Goal: Information Seeking & Learning: Learn about a topic

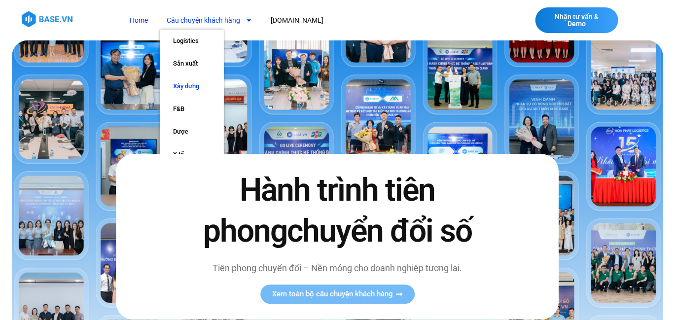
click at [192, 87] on link "Xây dựng" at bounding box center [192, 86] width 64 height 23
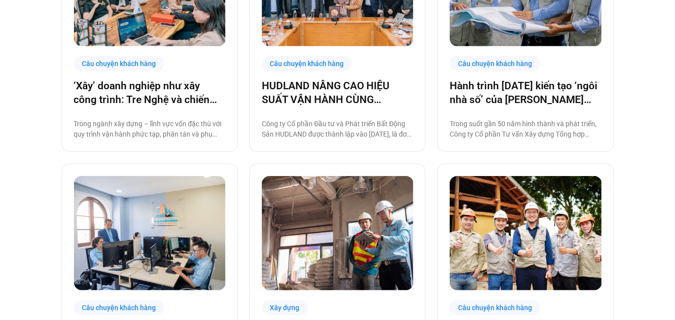
scroll to position [493, 0]
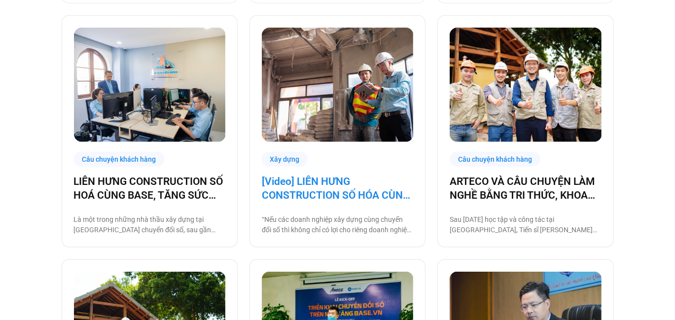
click at [345, 189] on link "[Video] LIÊN HƯNG CONSTRUCTION SỐ HÓA CÙNG BASE, TĂNG SỨC MẠNH NỘI TẠI KHAI PHÁ…" at bounding box center [337, 189] width 151 height 28
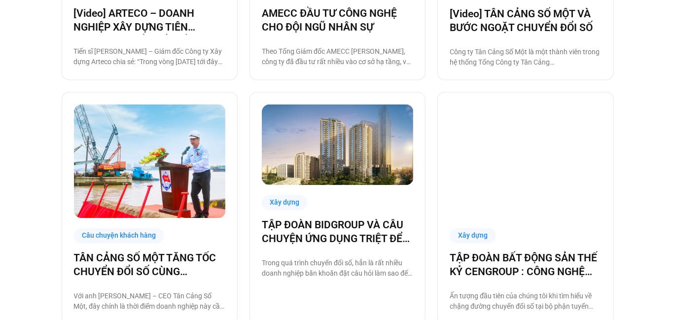
scroll to position [941, 0]
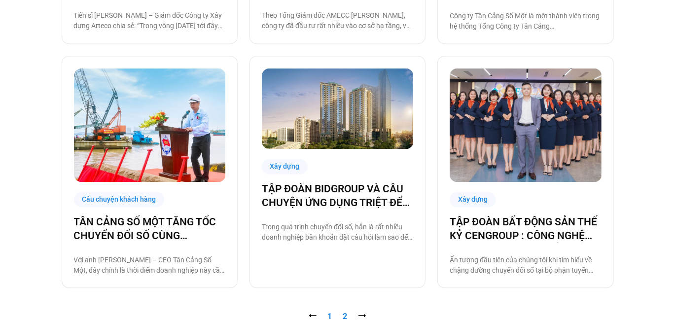
click at [345, 317] on link "Trang 2" at bounding box center [345, 316] width 4 height 9
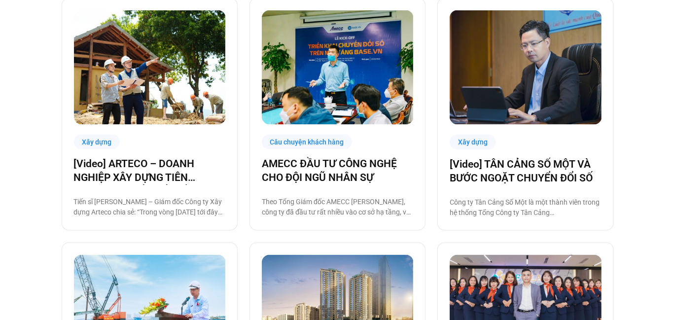
scroll to position [748, 0]
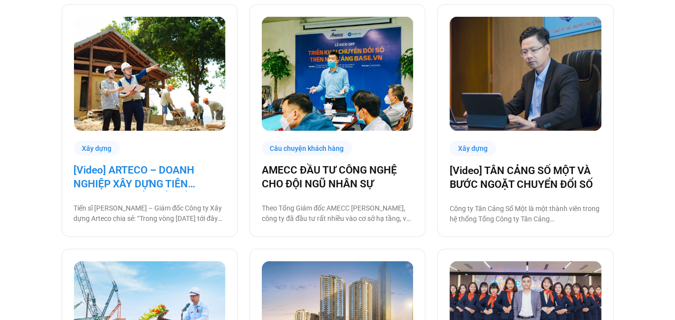
click at [162, 187] on link "[Video] ARTECO – DOANH NGHIỆP XÂY DỰNG TIÊN PHONG CHUYỂN ĐỔI SỐ" at bounding box center [149, 178] width 151 height 28
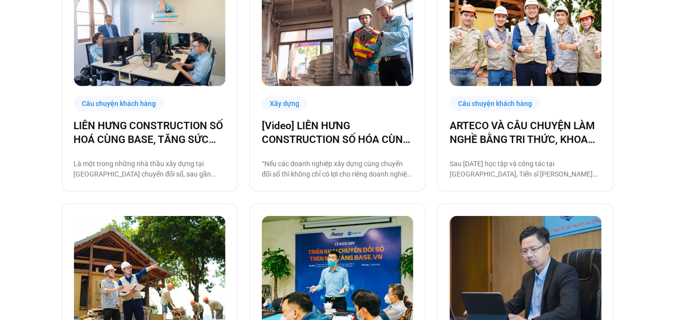
scroll to position [506, 0]
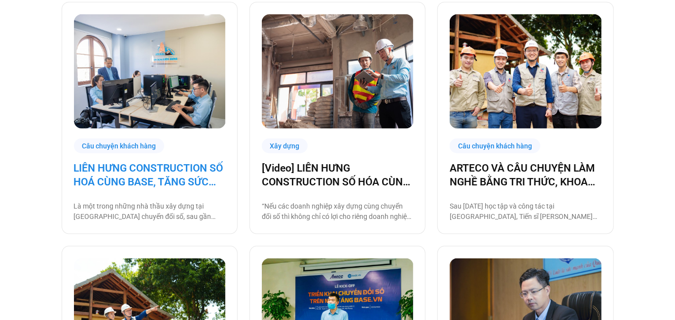
click at [126, 172] on link "LIÊN HƯNG CONSTRUCTION SỐ HOÁ CÙNG BASE, TĂNG SỨC MẠNH NỘI TẠI KHAI PHÁ THỊ TRƯ…" at bounding box center [149, 175] width 151 height 28
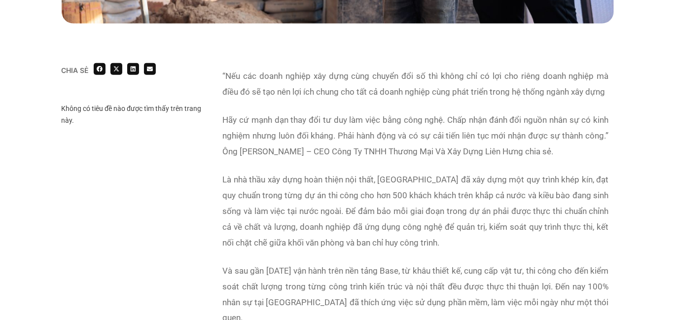
scroll to position [641, 0]
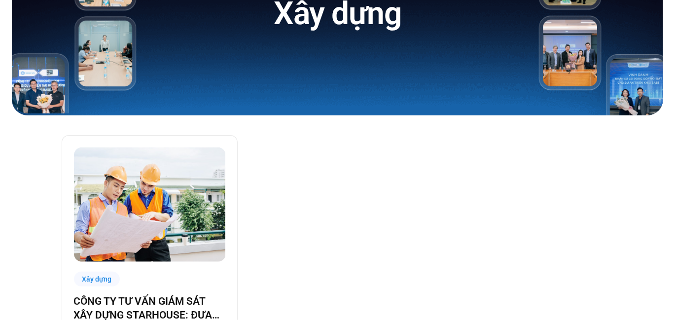
scroll to position [197, 0]
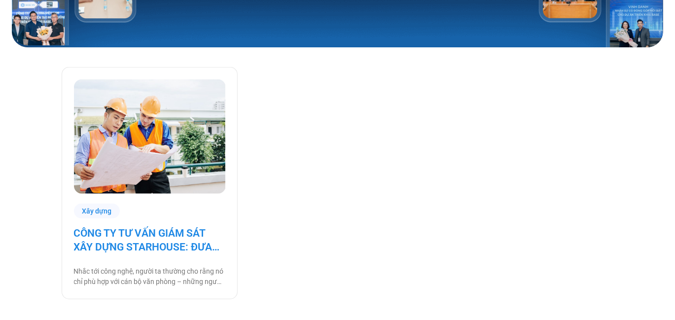
click at [180, 245] on link "CÔNG TY TƯ VẤN GIÁM SÁT XÂY DỰNG STARHOUSE: ĐƯA CÔNG NGHỆ ĐẾN VỚI NHÂN SỰ TẠI C…" at bounding box center [149, 240] width 151 height 28
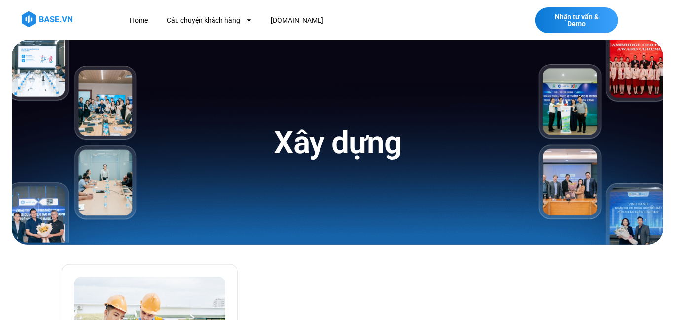
scroll to position [147, 0]
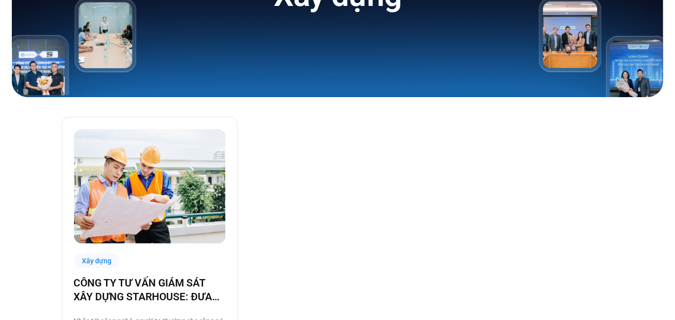
click at [282, 168] on div "Xây dựng CÔNG TY TƯ VẤN GIÁM SÁT XÂY DỰNG STARHOUSE: ĐƯA CÔNG NGHỆ ĐẾN VỚI NHÂN…" at bounding box center [338, 233] width 552 height 232
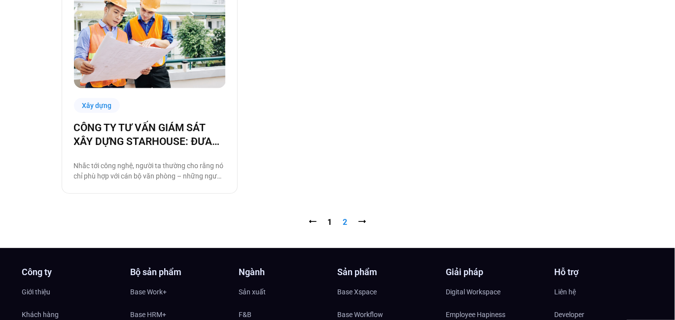
scroll to position [345, 0]
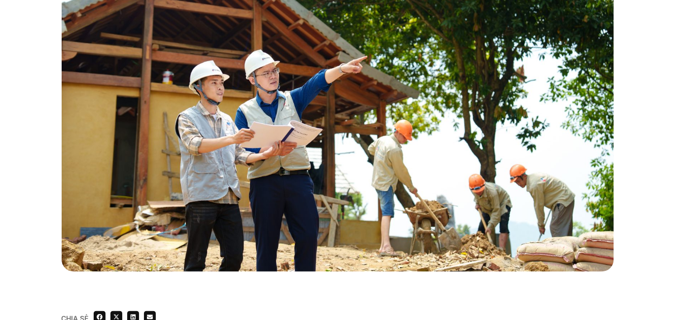
scroll to position [345, 0]
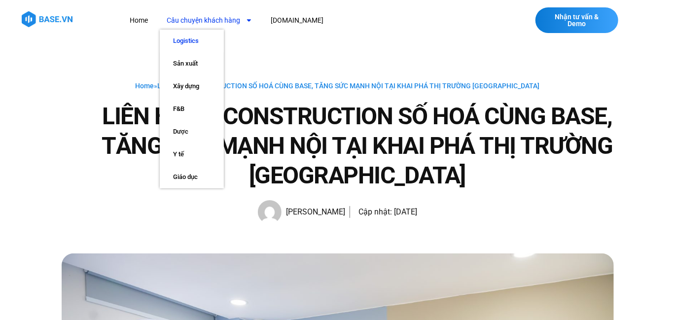
click at [191, 35] on link "Logistics" at bounding box center [192, 41] width 64 height 23
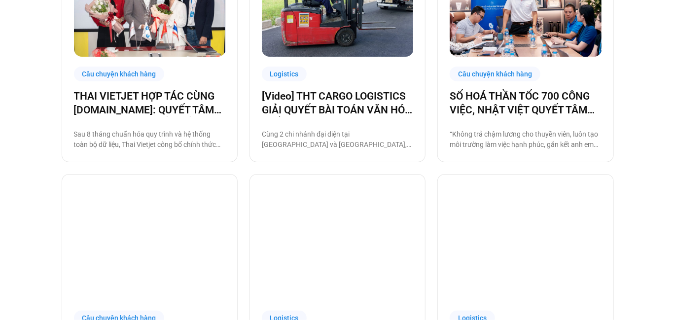
scroll to position [296, 0]
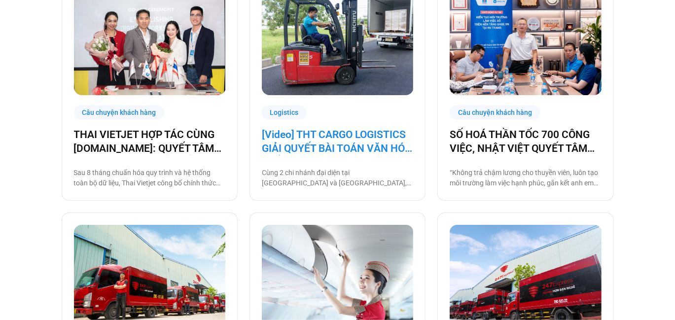
click at [353, 146] on link "[Video] THT CARGO LOGISTICS GIẢI QUYẾT BÀI TOÁN VĂN HÓA NHẰM TĂNG TRƯỞNG BỀN VỮ…" at bounding box center [337, 142] width 151 height 28
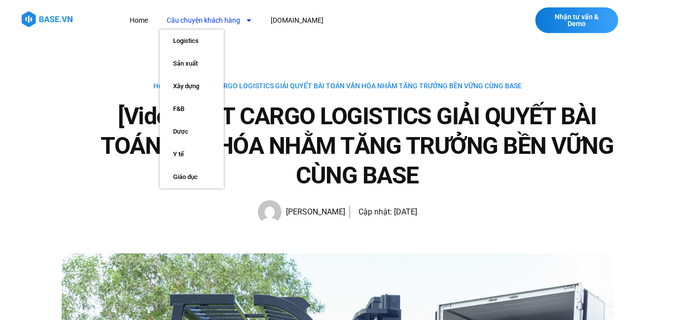
click at [213, 21] on link "Câu chuyện khách hàng" at bounding box center [210, 20] width 100 height 18
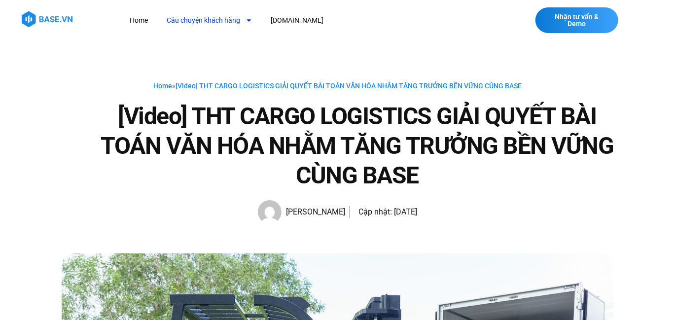
click at [213, 21] on link "Câu chuyện khách hàng" at bounding box center [210, 20] width 100 height 18
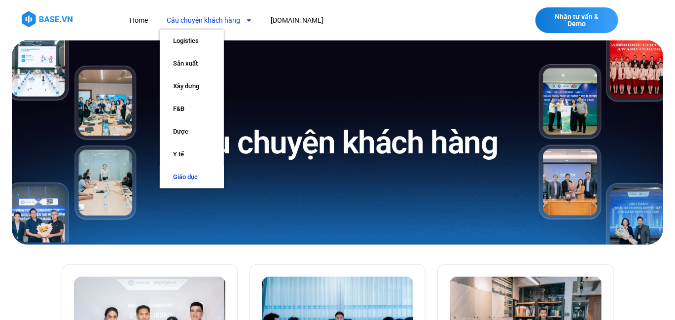
click at [189, 174] on link "Giáo dục" at bounding box center [192, 177] width 64 height 23
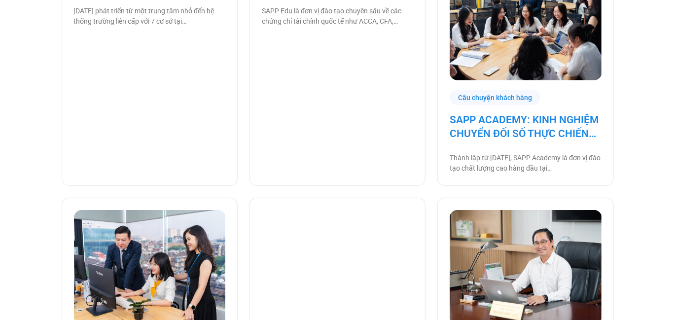
scroll to position [296, 0]
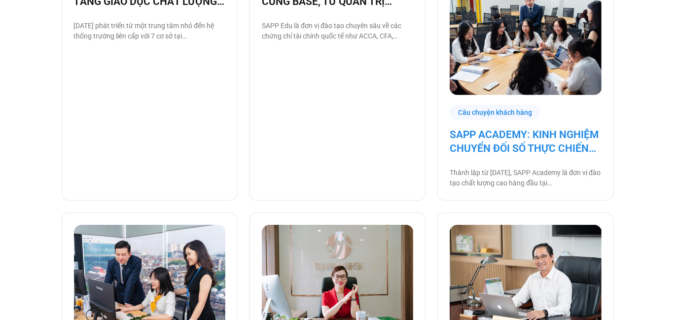
click at [528, 144] on link "SAPP ACADEMY: KINH NGHIỆM CHUYỂN ĐỐI SỐ THỰC CHIẾN TỪ TƯ DUY QUẢN TRỊ VỮNG" at bounding box center [525, 142] width 151 height 28
